Goal: Information Seeking & Learning: Learn about a topic

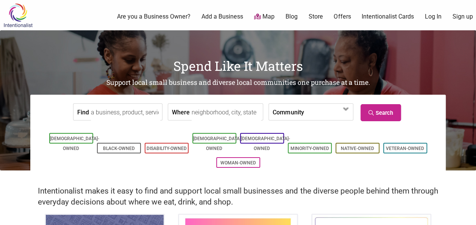
click at [220, 111] on input "Where" at bounding box center [225, 112] width 69 height 17
type input "[US_STATE][GEOGRAPHIC_DATA]"
click at [382, 111] on link "Search" at bounding box center [380, 112] width 40 height 17
click at [146, 107] on input "Find" at bounding box center [125, 112] width 69 height 17
type input "food"
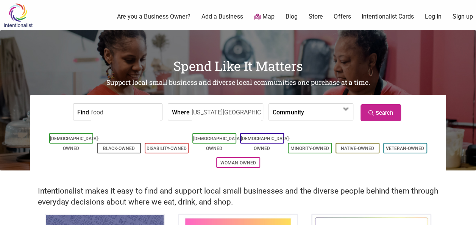
click at [243, 112] on input "[US_STATE][GEOGRAPHIC_DATA]" at bounding box center [225, 112] width 69 height 17
click at [316, 146] on link "Minority-Owned" at bounding box center [309, 148] width 39 height 5
click at [374, 116] on link "Search" at bounding box center [380, 112] width 40 height 17
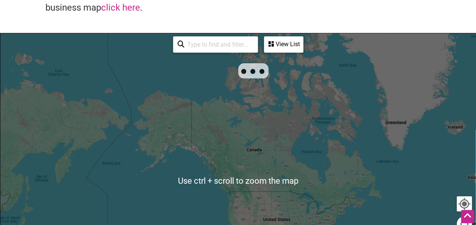
scroll to position [194, 0]
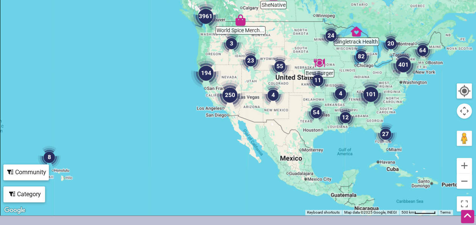
click at [406, 65] on img "401" at bounding box center [403, 65] width 30 height 30
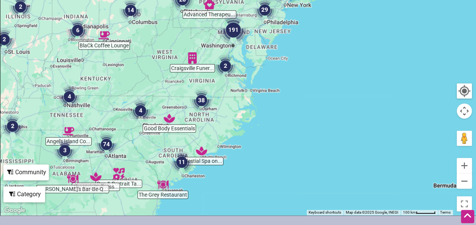
click at [229, 30] on img "191" at bounding box center [233, 30] width 30 height 30
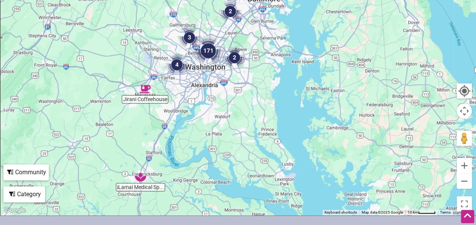
click at [207, 55] on img "171" at bounding box center [208, 51] width 30 height 30
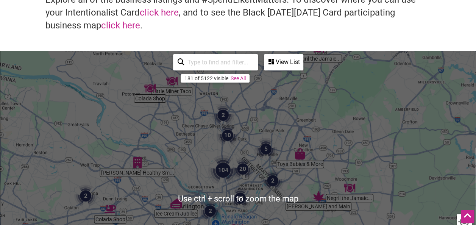
scroll to position [57, 0]
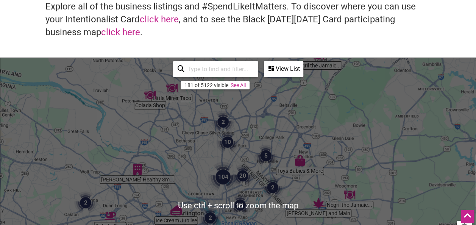
drag, startPoint x: 237, startPoint y: 61, endPoint x: 288, endPoint y: 73, distance: 52.6
click at [288, 73] on div "181 of 5122 visible See All View List Sorry...nothing found." at bounding box center [238, 69] width 136 height 22
click at [288, 73] on div "View List" at bounding box center [283, 69] width 38 height 14
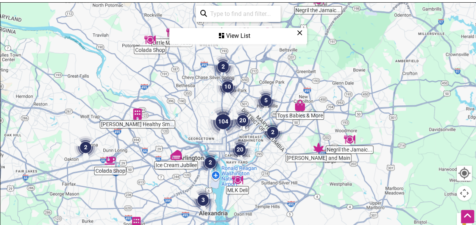
scroll to position [114, 0]
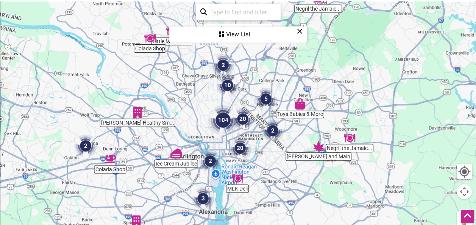
click at [302, 27] on div "View List" at bounding box center [238, 34] width 136 height 14
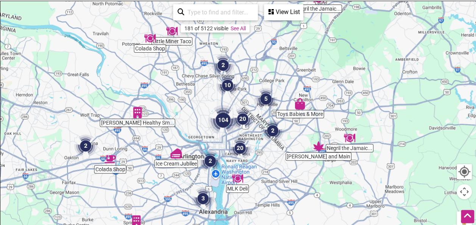
click at [271, 12] on icon at bounding box center [270, 12] width 5 height 6
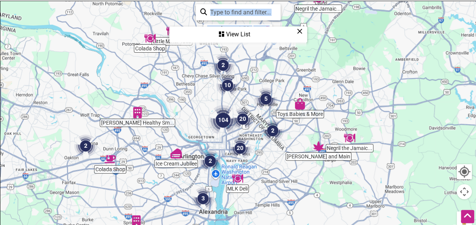
drag, startPoint x: 226, startPoint y: 42, endPoint x: 221, endPoint y: 87, distance: 45.7
click at [221, 87] on div "Toys Babies & More Dulac Dental of S... McLean Healthy Sm... Mary and Main MLK …" at bounding box center [237, 148] width 475 height 294
drag, startPoint x: 221, startPoint y: 87, endPoint x: 219, endPoint y: 113, distance: 26.2
click at [219, 113] on img "104" at bounding box center [223, 120] width 30 height 30
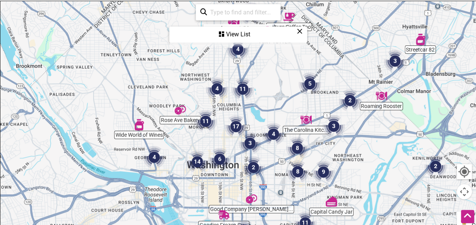
click at [295, 33] on div "View List" at bounding box center [238, 34] width 136 height 14
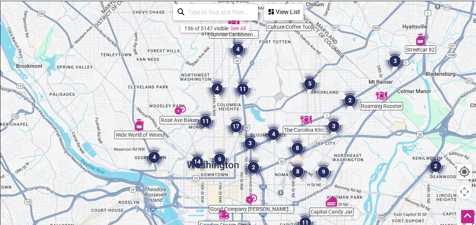
click at [288, 13] on div "View List" at bounding box center [283, 12] width 38 height 14
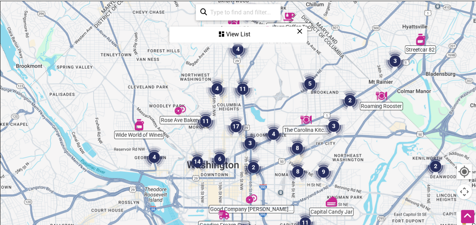
click at [261, 34] on div "View List" at bounding box center [238, 34] width 136 height 14
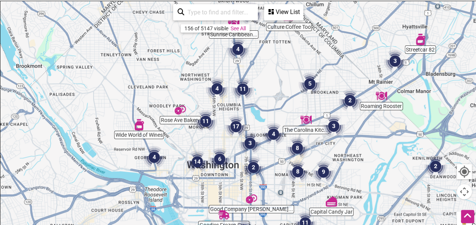
click at [271, 17] on div "View List" at bounding box center [283, 12] width 38 height 14
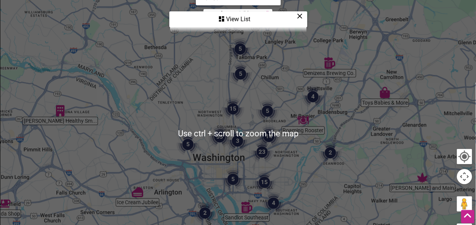
scroll to position [130, 0]
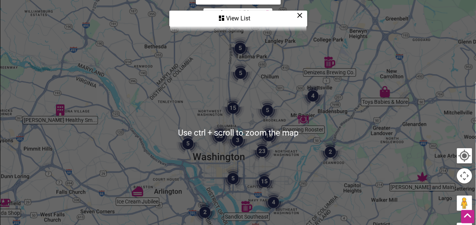
click at [231, 14] on div "View List" at bounding box center [238, 18] width 136 height 14
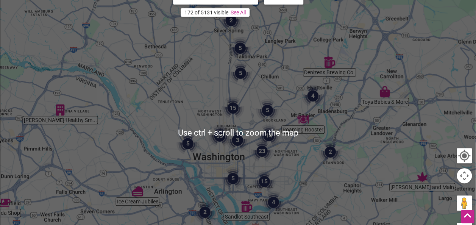
click at [231, 14] on link "See All" at bounding box center [237, 12] width 15 height 6
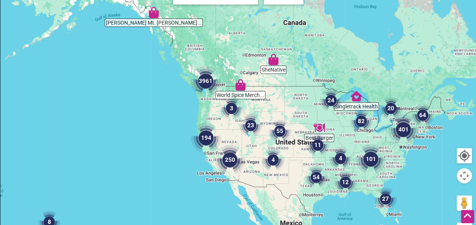
click at [407, 131] on img "401" at bounding box center [403, 129] width 30 height 30
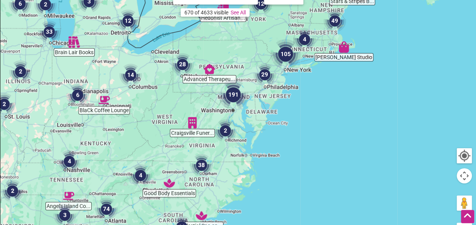
click at [232, 94] on img "191" at bounding box center [233, 94] width 30 height 30
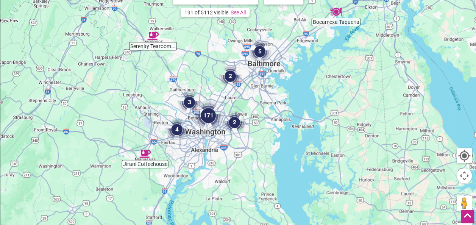
click at [204, 113] on img "171" at bounding box center [208, 115] width 30 height 30
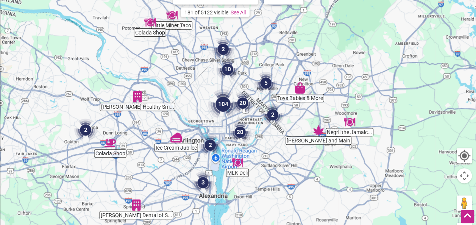
click at [218, 102] on img "104" at bounding box center [223, 104] width 30 height 30
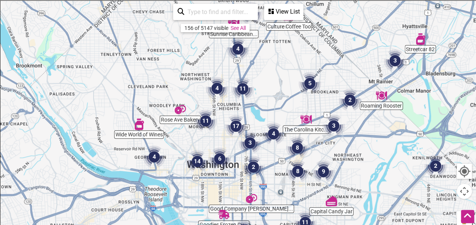
scroll to position [108, 0]
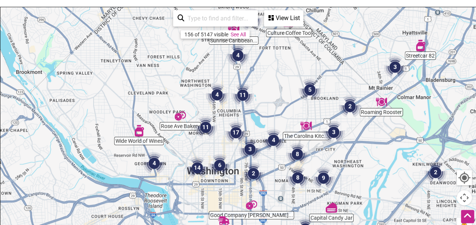
click at [221, 163] on img "6" at bounding box center [219, 165] width 23 height 23
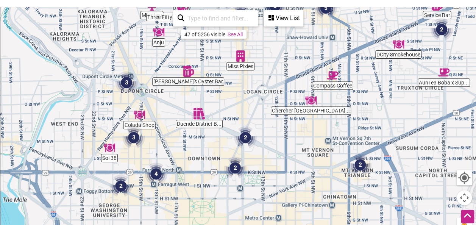
click at [205, 125] on div "To navigate, press the arrow keys." at bounding box center [237, 154] width 475 height 294
click at [291, 13] on div "View List" at bounding box center [283, 18] width 38 height 14
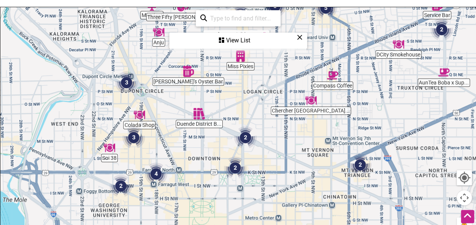
click at [297, 37] on icon at bounding box center [300, 37] width 6 height 0
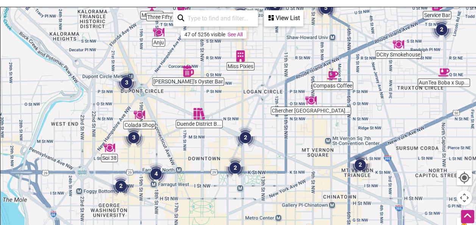
click at [360, 164] on img "2" at bounding box center [359, 164] width 23 height 23
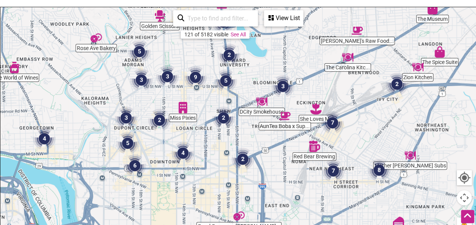
click at [235, 16] on input "search" at bounding box center [218, 18] width 69 height 15
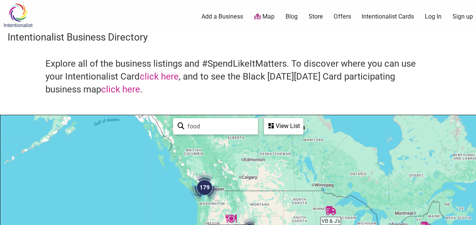
click at [249, 97] on div "Explore all of the business listings and #SpendLikeItMatters. To discover where…" at bounding box center [238, 86] width 460 height 57
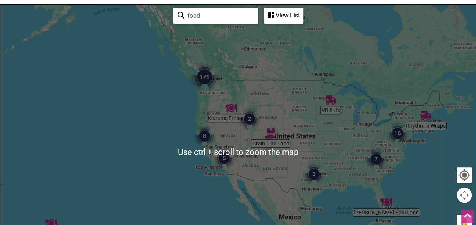
scroll to position [130, 0]
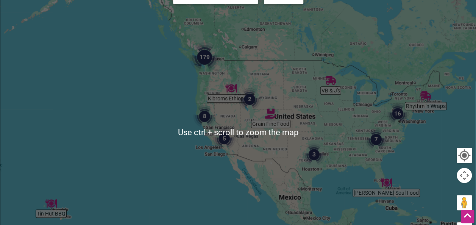
click at [401, 113] on img "16" at bounding box center [397, 113] width 23 height 23
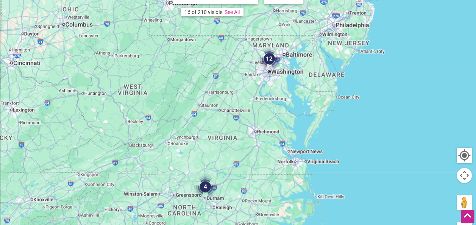
click at [270, 62] on img "12" at bounding box center [269, 58] width 23 height 23
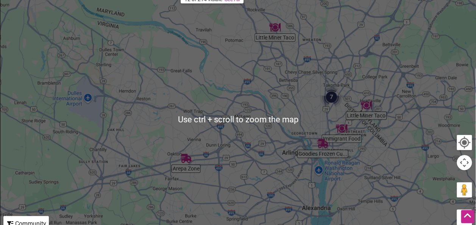
scroll to position [88, 0]
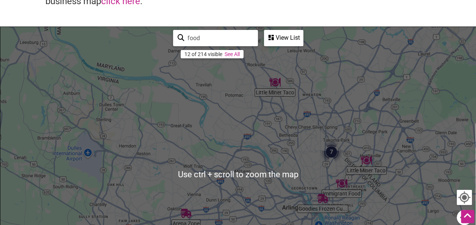
click at [291, 39] on div "View List" at bounding box center [283, 38] width 38 height 14
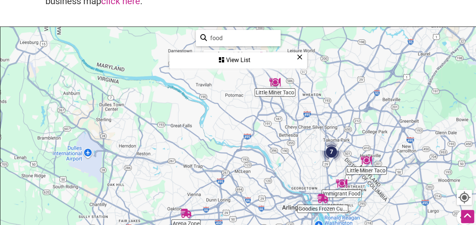
click at [296, 55] on div "View List" at bounding box center [238, 60] width 136 height 14
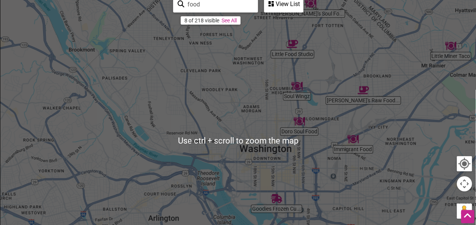
scroll to position [76, 0]
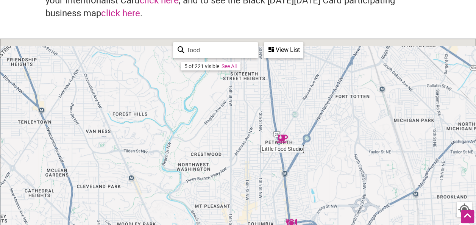
drag, startPoint x: 300, startPoint y: 141, endPoint x: 294, endPoint y: 221, distance: 80.4
click at [294, 221] on div "To navigate, press the arrow keys." at bounding box center [237, 186] width 475 height 294
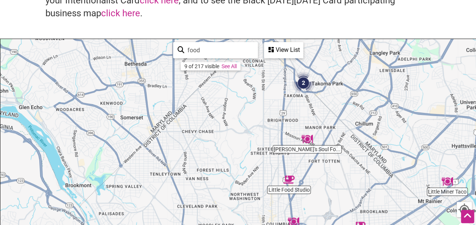
drag, startPoint x: 331, startPoint y: 224, endPoint x: 334, endPoint y: 203, distance: 21.4
click at [334, 203] on div "To navigate, press the arrow keys." at bounding box center [237, 186] width 475 height 294
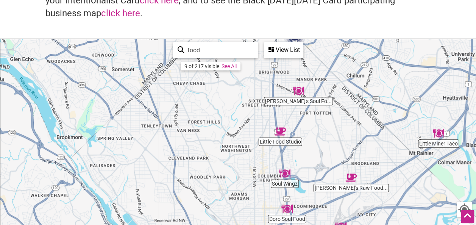
drag, startPoint x: 334, startPoint y: 203, endPoint x: 321, endPoint y: 140, distance: 64.0
click at [321, 140] on div "To navigate, press the arrow keys." at bounding box center [237, 186] width 475 height 294
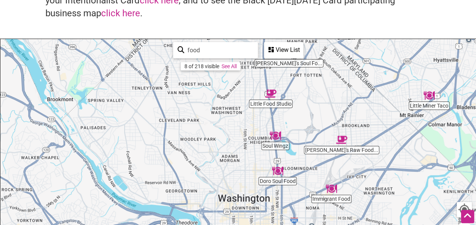
drag, startPoint x: 321, startPoint y: 140, endPoint x: 312, endPoint y: 107, distance: 34.5
click at [312, 107] on div "To navigate, press the arrow keys." at bounding box center [237, 186] width 475 height 294
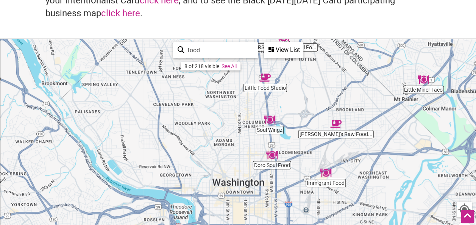
click at [240, 48] on input "food" at bounding box center [218, 50] width 69 height 15
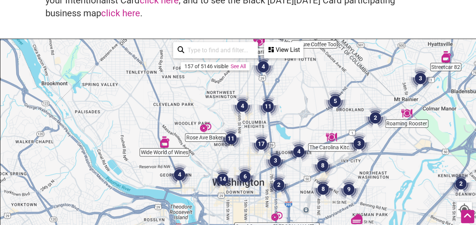
click at [229, 135] on img "11" at bounding box center [230, 138] width 23 height 23
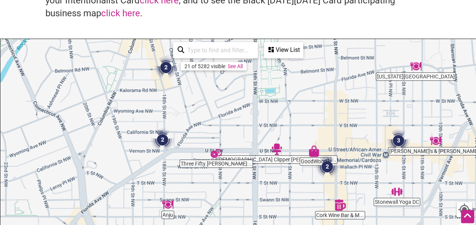
drag, startPoint x: 215, startPoint y: 160, endPoint x: 205, endPoint y: 90, distance: 70.7
click at [205, 90] on div "To navigate, press the arrow keys." at bounding box center [237, 186] width 475 height 294
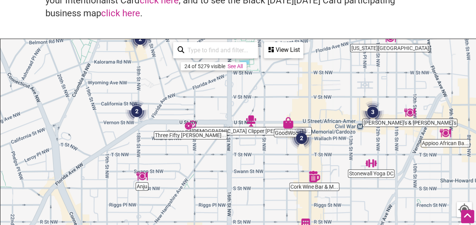
drag, startPoint x: 285, startPoint y: 135, endPoint x: 261, endPoint y: 109, distance: 35.3
click at [261, 109] on div "To navigate, press the arrow keys." at bounding box center [237, 186] width 475 height 294
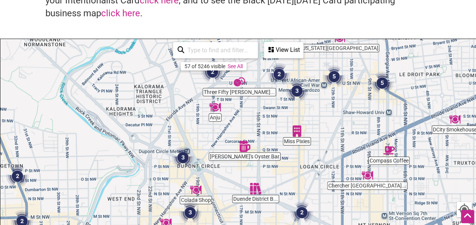
drag, startPoint x: 320, startPoint y: 149, endPoint x: 316, endPoint y: 113, distance: 35.7
click at [316, 113] on div "To navigate, press the arrow keys." at bounding box center [237, 186] width 475 height 294
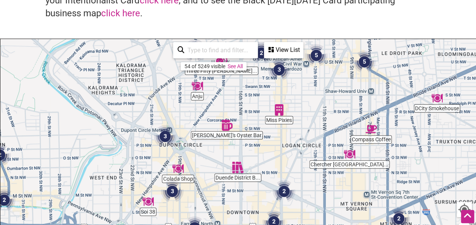
drag, startPoint x: 291, startPoint y: 144, endPoint x: 272, endPoint y: 120, distance: 31.0
click at [272, 120] on div "To navigate, press the arrow keys." at bounding box center [237, 186] width 475 height 294
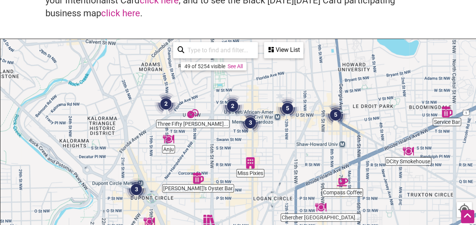
drag, startPoint x: 308, startPoint y: 145, endPoint x: 281, endPoint y: 204, distance: 65.2
click at [281, 204] on div "To navigate, press the arrow keys." at bounding box center [237, 186] width 475 height 294
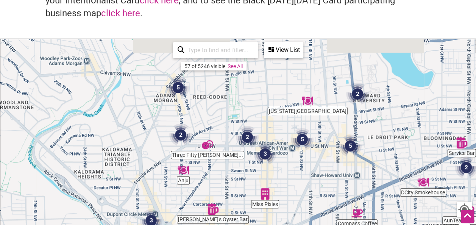
drag, startPoint x: 330, startPoint y: 114, endPoint x: 347, endPoint y: 148, distance: 38.1
click at [347, 148] on img "5" at bounding box center [350, 145] width 23 height 23
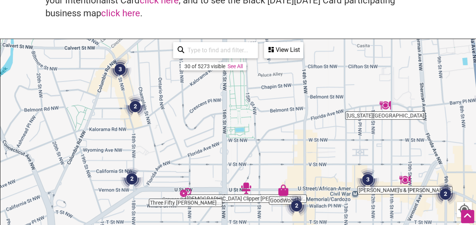
drag, startPoint x: 111, startPoint y: 109, endPoint x: 230, endPoint y: 151, distance: 125.9
click at [230, 151] on div "To navigate, press the arrow keys." at bounding box center [237, 186] width 475 height 294
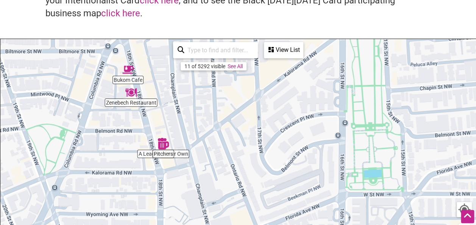
drag, startPoint x: 191, startPoint y: 112, endPoint x: 211, endPoint y: 130, distance: 27.3
click at [211, 130] on div "To navigate, press the arrow keys." at bounding box center [237, 186] width 475 height 294
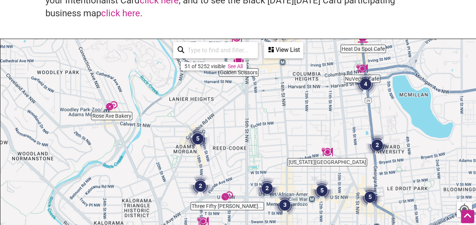
click at [224, 145] on div "To navigate, press the arrow keys." at bounding box center [237, 186] width 475 height 294
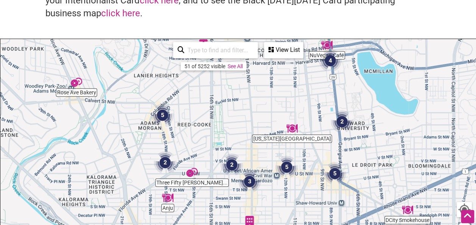
drag, startPoint x: 298, startPoint y: 117, endPoint x: 261, endPoint y: 90, distance: 45.9
click at [261, 90] on div "To navigate, press the arrow keys." at bounding box center [237, 186] width 475 height 294
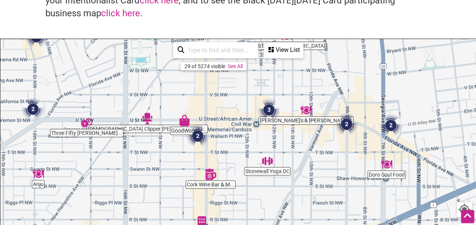
drag, startPoint x: 297, startPoint y: 180, endPoint x: 283, endPoint y: 142, distance: 40.8
click at [283, 142] on div "To navigate, press the arrow keys." at bounding box center [237, 186] width 475 height 294
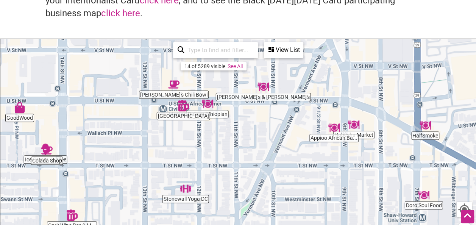
drag, startPoint x: 349, startPoint y: 162, endPoint x: 287, endPoint y: 152, distance: 63.3
click at [287, 152] on div "To navigate, press the arrow keys." at bounding box center [237, 186] width 475 height 294
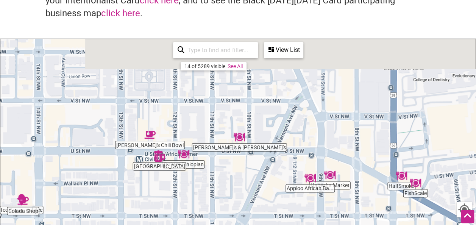
drag, startPoint x: 287, startPoint y: 152, endPoint x: 287, endPoint y: 221, distance: 69.6
click at [287, 221] on div "To navigate, press the arrow keys." at bounding box center [237, 186] width 475 height 294
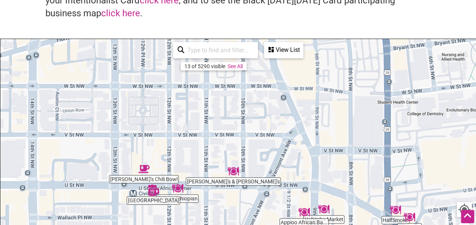
drag, startPoint x: 263, startPoint y: 177, endPoint x: 259, endPoint y: 211, distance: 33.8
click at [259, 211] on div "To navigate, press the arrow keys." at bounding box center [237, 186] width 475 height 294
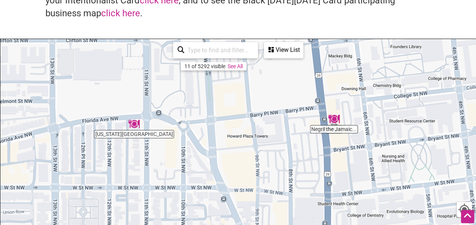
click at [298, 156] on div "To navigate, press the arrow keys." at bounding box center [237, 186] width 475 height 294
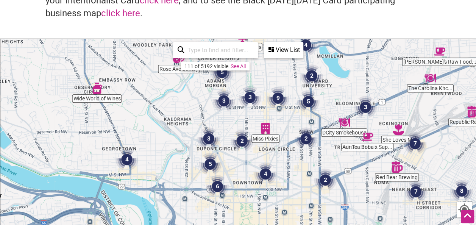
drag, startPoint x: 298, startPoint y: 156, endPoint x: 267, endPoint y: 85, distance: 77.9
click at [267, 87] on img "9" at bounding box center [277, 98] width 23 height 23
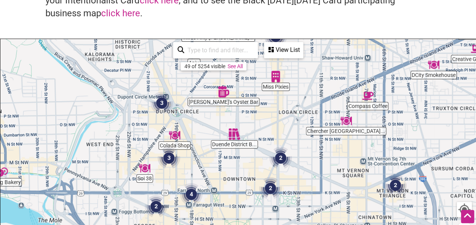
drag, startPoint x: 245, startPoint y: 173, endPoint x: 246, endPoint y: 131, distance: 41.6
click at [246, 131] on div "To navigate, press the arrow keys." at bounding box center [237, 186] width 475 height 294
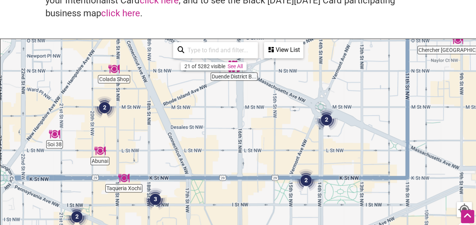
drag, startPoint x: 252, startPoint y: 166, endPoint x: 271, endPoint y: 89, distance: 80.1
click at [271, 89] on div "To navigate, press the arrow keys." at bounding box center [237, 186] width 475 height 294
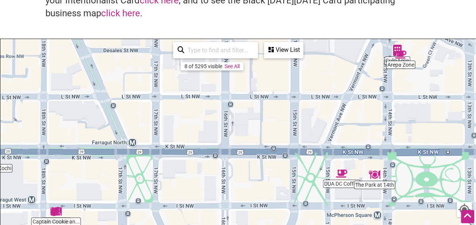
drag, startPoint x: 258, startPoint y: 136, endPoint x: 229, endPoint y: 83, distance: 60.3
click at [229, 83] on div "To navigate, press the arrow keys." at bounding box center [237, 186] width 475 height 294
